Goal: Information Seeking & Learning: Learn about a topic

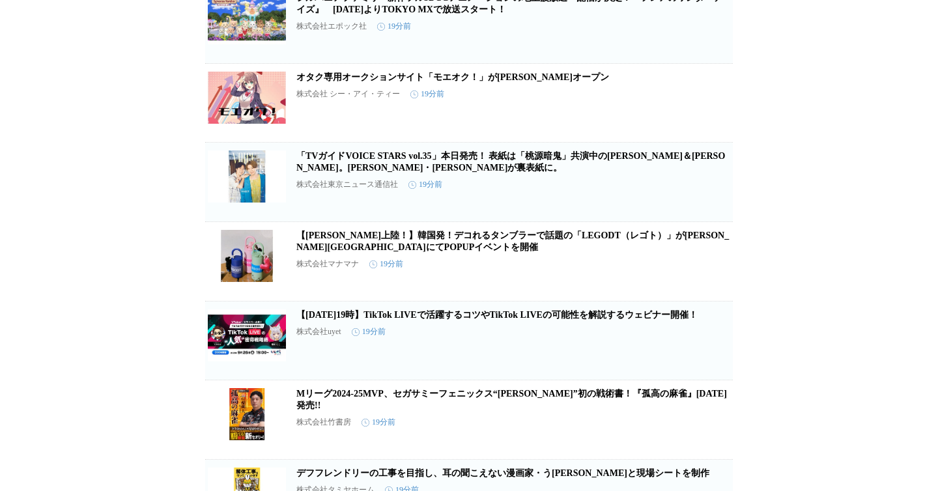
scroll to position [860, 0]
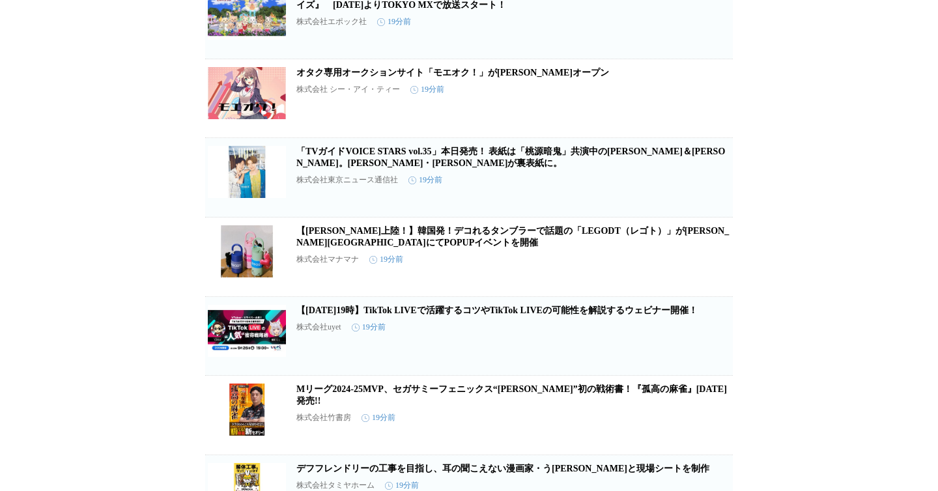
click at [584, 168] on link "「TVガイドVOICE STARS vol.35」本日発売！ 表紙は「桃源暗鬼」共演中の神谷浩史＆木村良平。にじさんじ・加賀美ハヤトが裏表紙に。" at bounding box center [510, 157] width 429 height 21
click at [661, 189] on icon "button" at bounding box center [665, 183] width 9 height 12
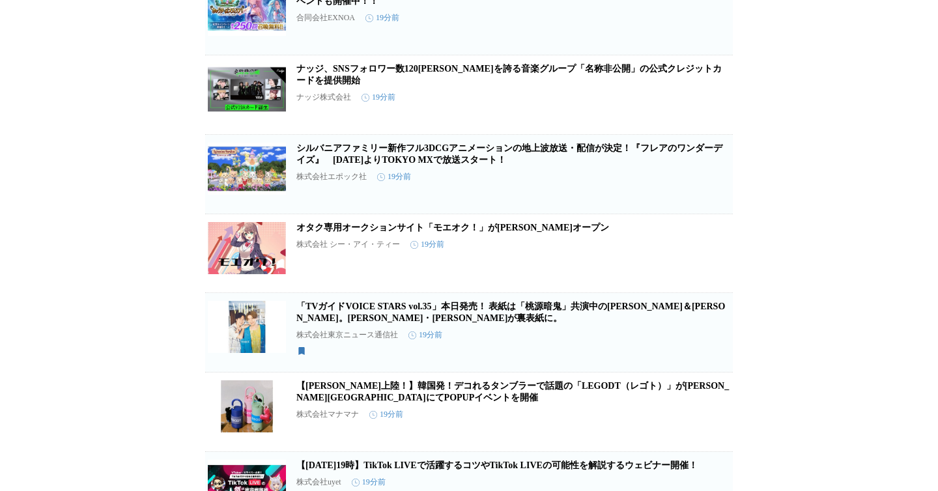
scroll to position [0, 0]
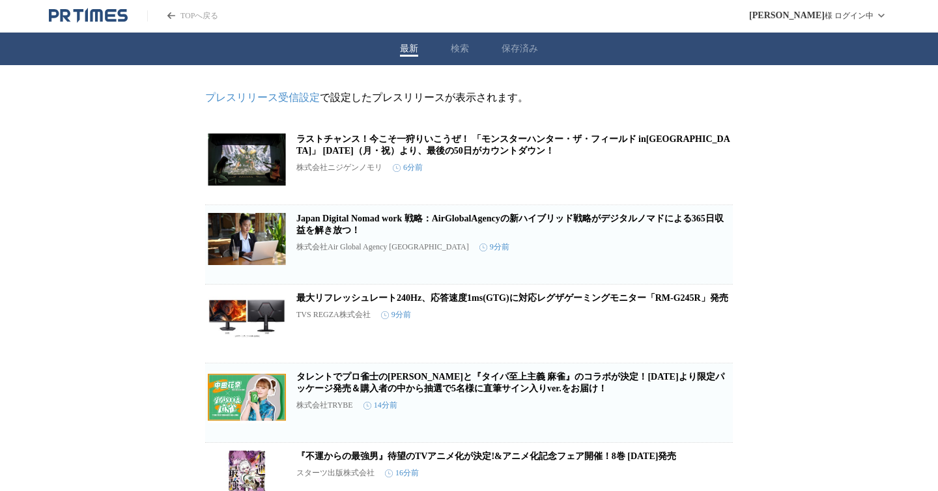
click at [97, 29] on header "TOPへ戻る 木村 憲 様 ログイン中" at bounding box center [469, 16] width 938 height 33
click at [65, 26] on header "TOPへ戻る 木村 憲 様 ログイン中" at bounding box center [469, 16] width 938 height 33
click at [66, 16] on icon "PR TIMESのトップページはこちら" at bounding box center [65, 15] width 10 height 12
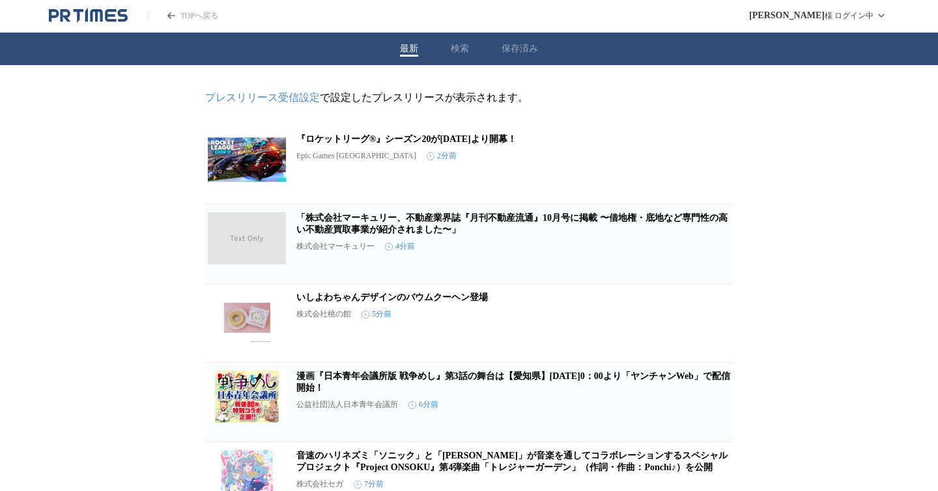
click at [92, 23] on icon "PR TIMESのトップページはこちら" at bounding box center [88, 16] width 79 height 16
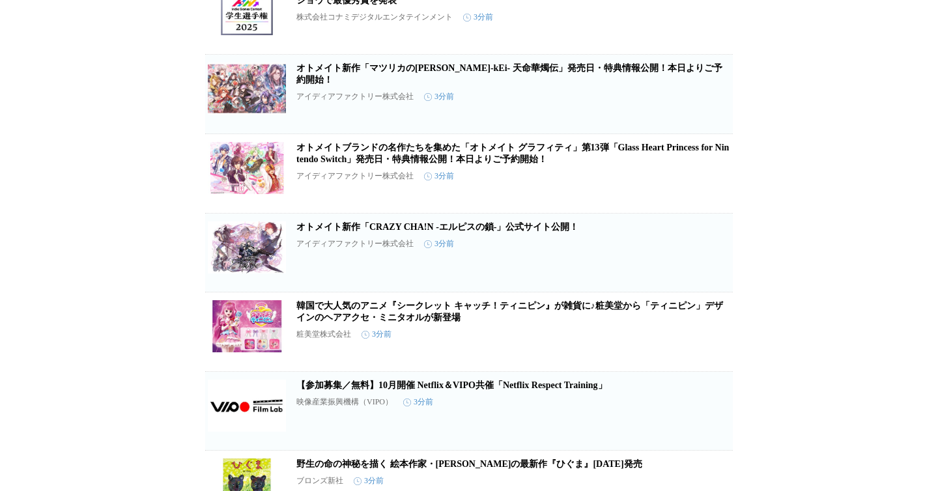
scroll to position [112, 0]
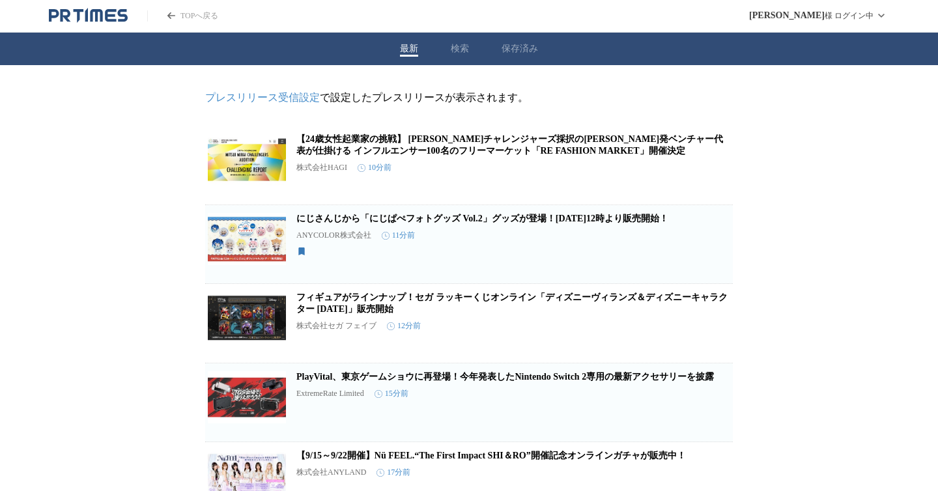
click at [86, 18] on icon "PR TIMESのトップページはこちら" at bounding box center [86, 15] width 3 height 14
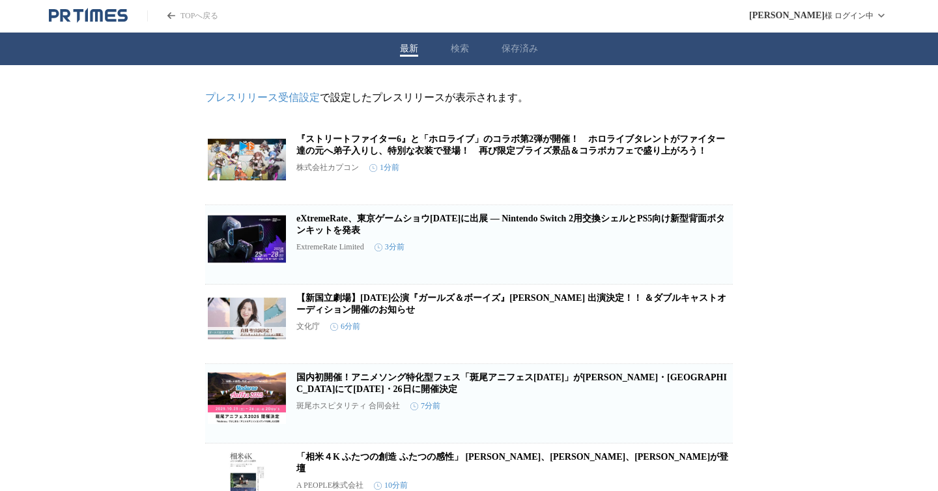
click at [251, 176] on img at bounding box center [247, 160] width 78 height 52
click at [125, 16] on icon "PR TIMESのトップページはこちら" at bounding box center [122, 15] width 10 height 12
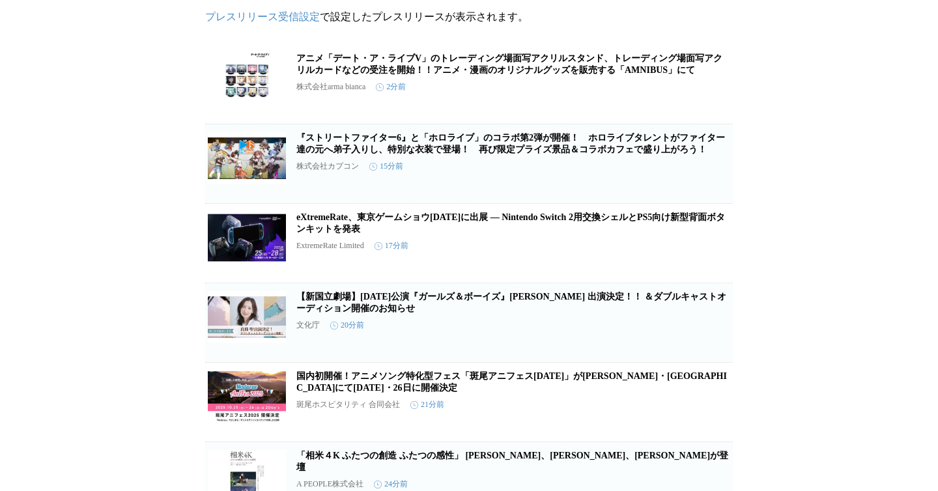
scroll to position [117, 0]
